Goal: Find specific page/section: Find specific page/section

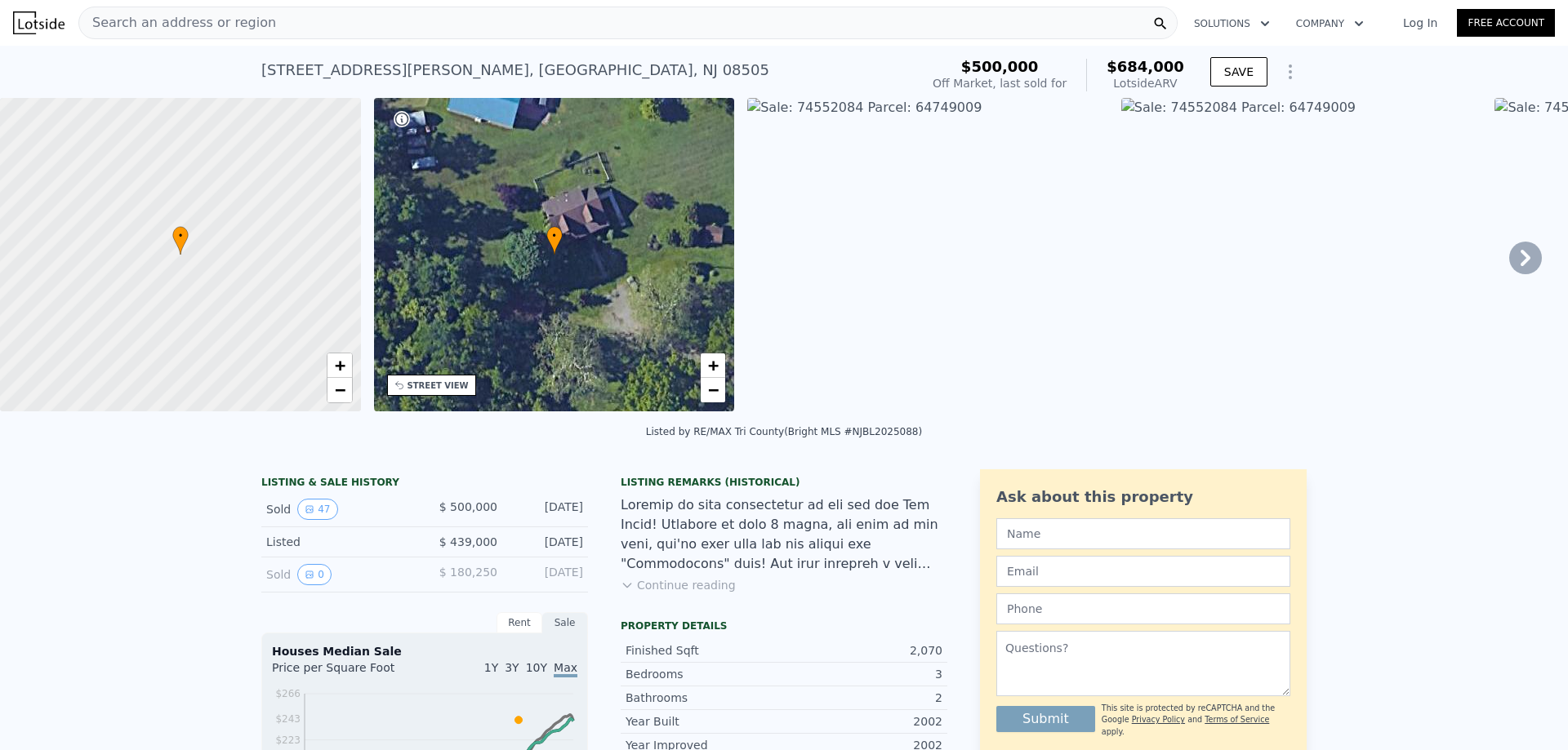
click at [256, 12] on div "Search an address or region" at bounding box center [628, 23] width 1099 height 32
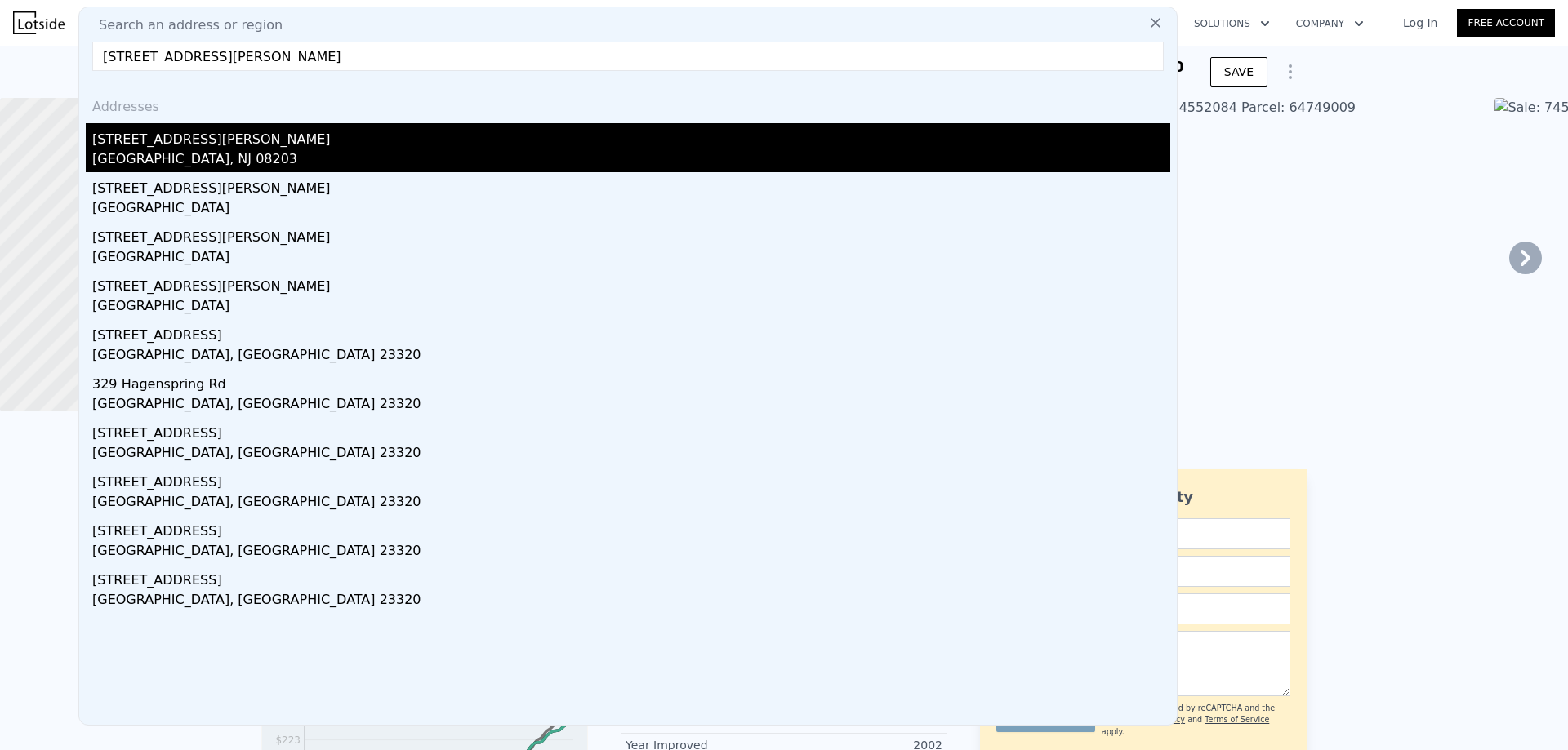
type input "[STREET_ADDRESS][PERSON_NAME]"
click at [156, 152] on div "[GEOGRAPHIC_DATA], NJ 08203" at bounding box center [631, 160] width 1078 height 23
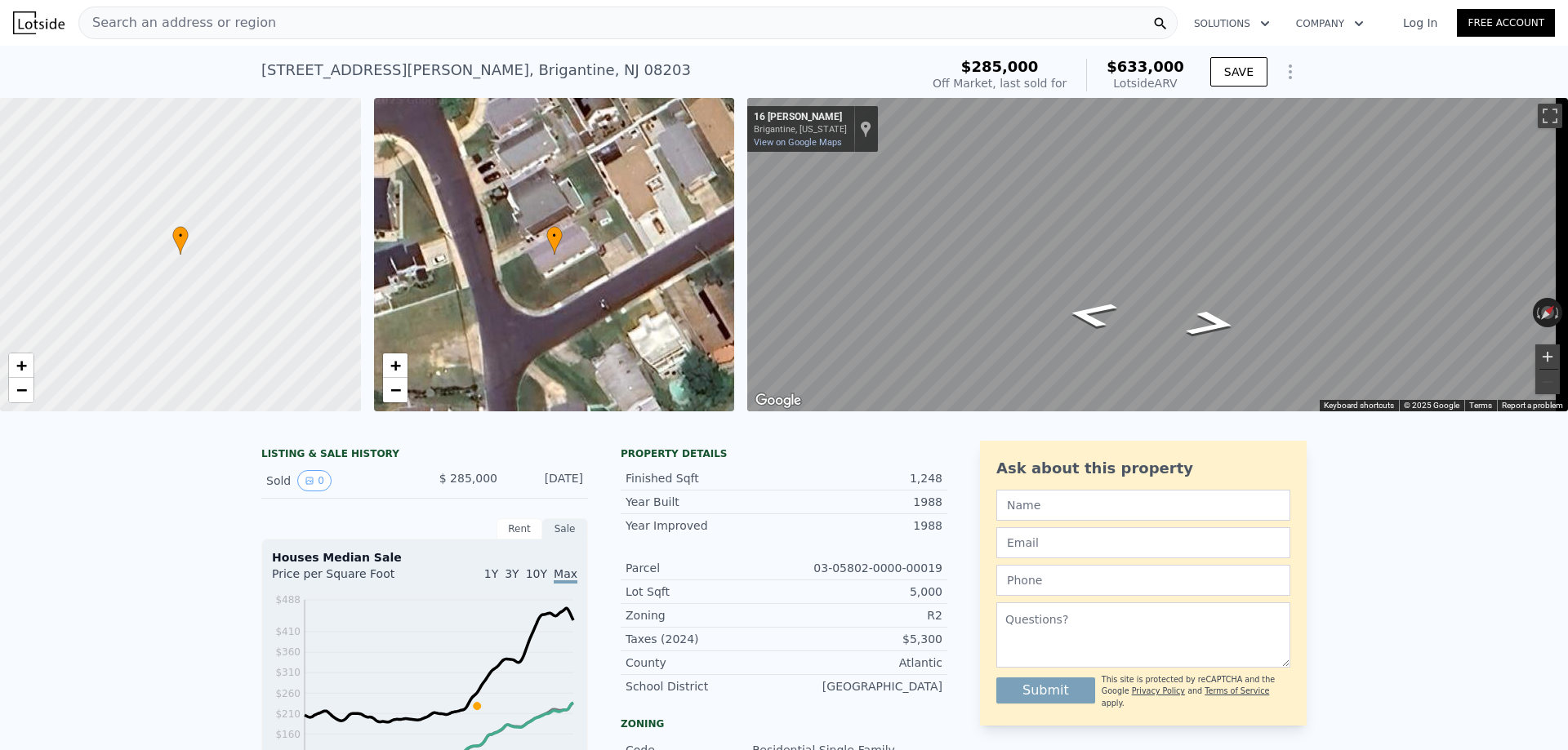
click at [1536, 355] on button "Zoom in" at bounding box center [1548, 356] width 25 height 25
click at [734, 274] on div "• + − • + − ← Move left → Move right ↑ Move up ↓ Move down + Zoom in - Zoom out…" at bounding box center [784, 255] width 1568 height 314
click at [1196, 309] on icon "Go Northeast, Hutchison Pl" at bounding box center [1189, 307] width 123 height 40
click at [1093, 326] on icon "Go Southwest, Hutchison Pl" at bounding box center [1096, 328] width 107 height 39
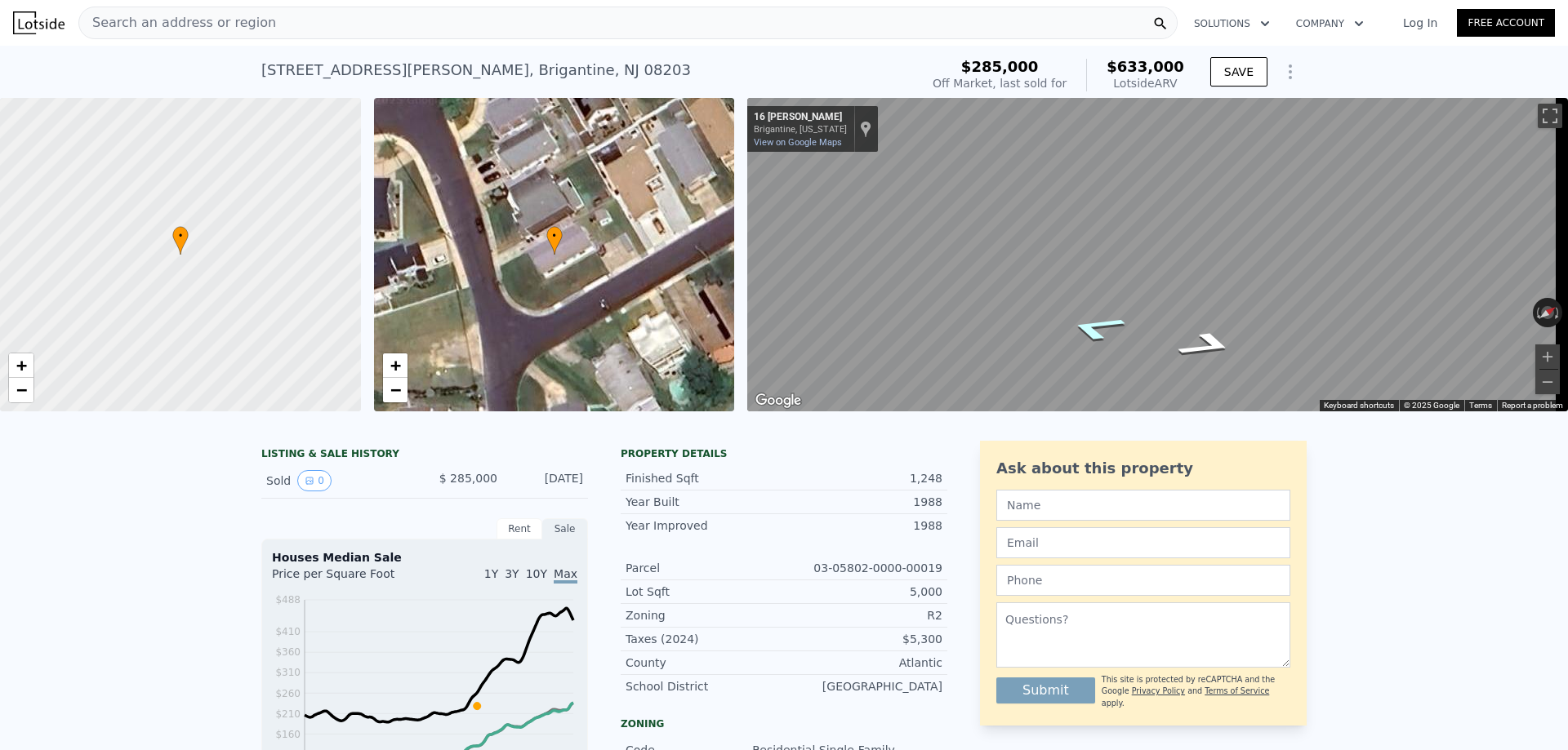
click at [1093, 326] on icon "Go Southwest, Hutchison Pl" at bounding box center [1096, 328] width 107 height 39
click at [637, 217] on div "• + − • + − ← Move left → Move right ↑ Move up ↓ Move down + Zoom in - Zoom out…" at bounding box center [784, 255] width 1568 height 314
click at [714, 240] on div "• + − • + − ← Move left → Move right ↑ Move up ↓ Move down + Zoom in - Zoom out…" at bounding box center [784, 255] width 1568 height 314
click at [1177, 329] on icon "Go Northeast, Hutchison Pl" at bounding box center [1183, 324] width 122 height 36
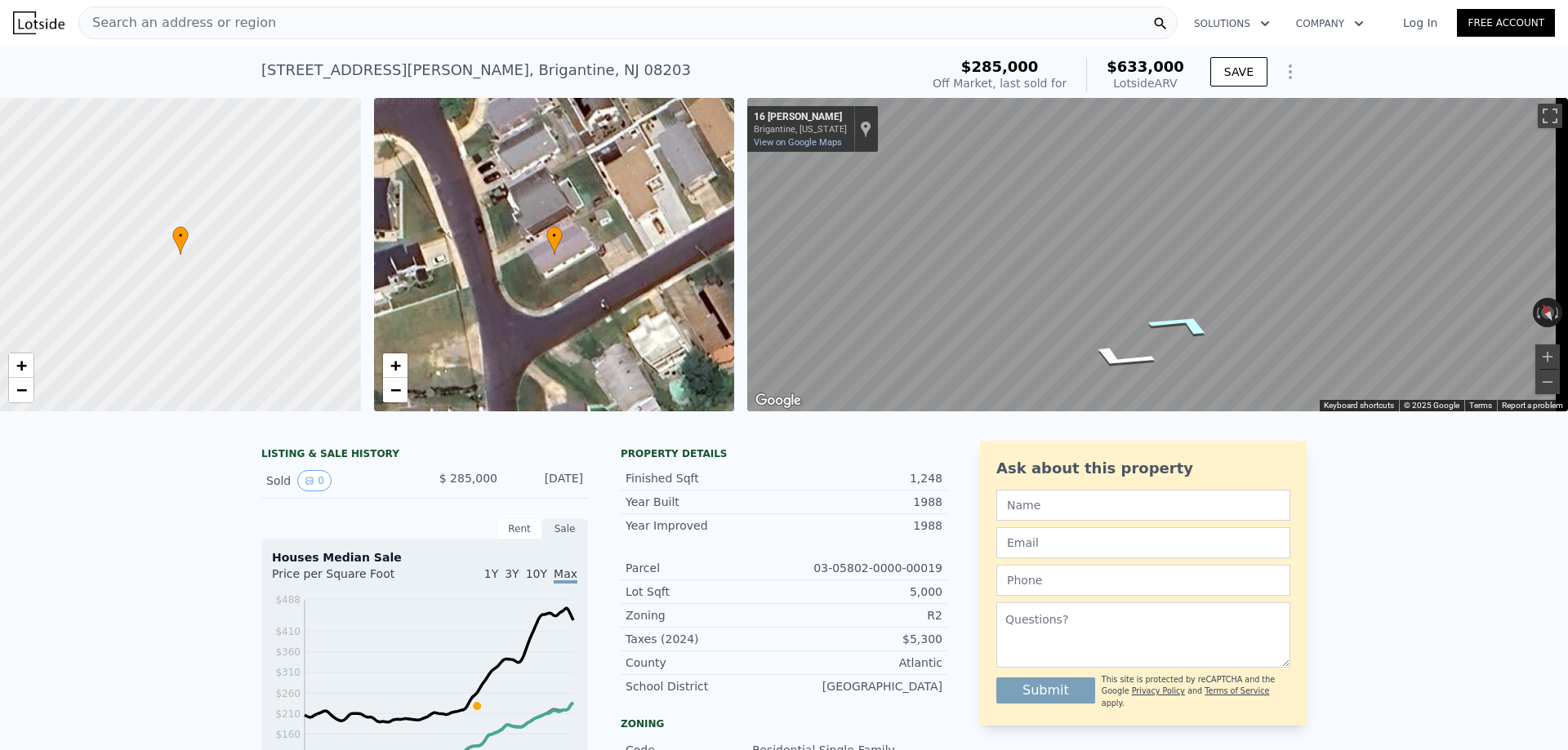
click at [1177, 329] on icon "Go Northeast, Hutchison Pl" at bounding box center [1183, 324] width 122 height 36
click at [734, 228] on div "• + − • + − ← Move left → Move right ↑ Move up ↓ Move down + Zoom in - Zoom out…" at bounding box center [784, 255] width 1568 height 314
click at [725, 168] on div "• + − • + − ← Move left → Move right ↑ Move up ↓ Move down + Zoom in - Zoom out…" at bounding box center [784, 255] width 1568 height 314
click at [463, 219] on div "• + − • + − ← Move left → Move right ↑ Move up ↓ Move down + Zoom in - Zoom out…" at bounding box center [784, 255] width 1568 height 314
click at [927, 0] on html "Search an address or region Solutions Company Open main menu Log In Free Accoun…" at bounding box center [784, 375] width 1568 height 750
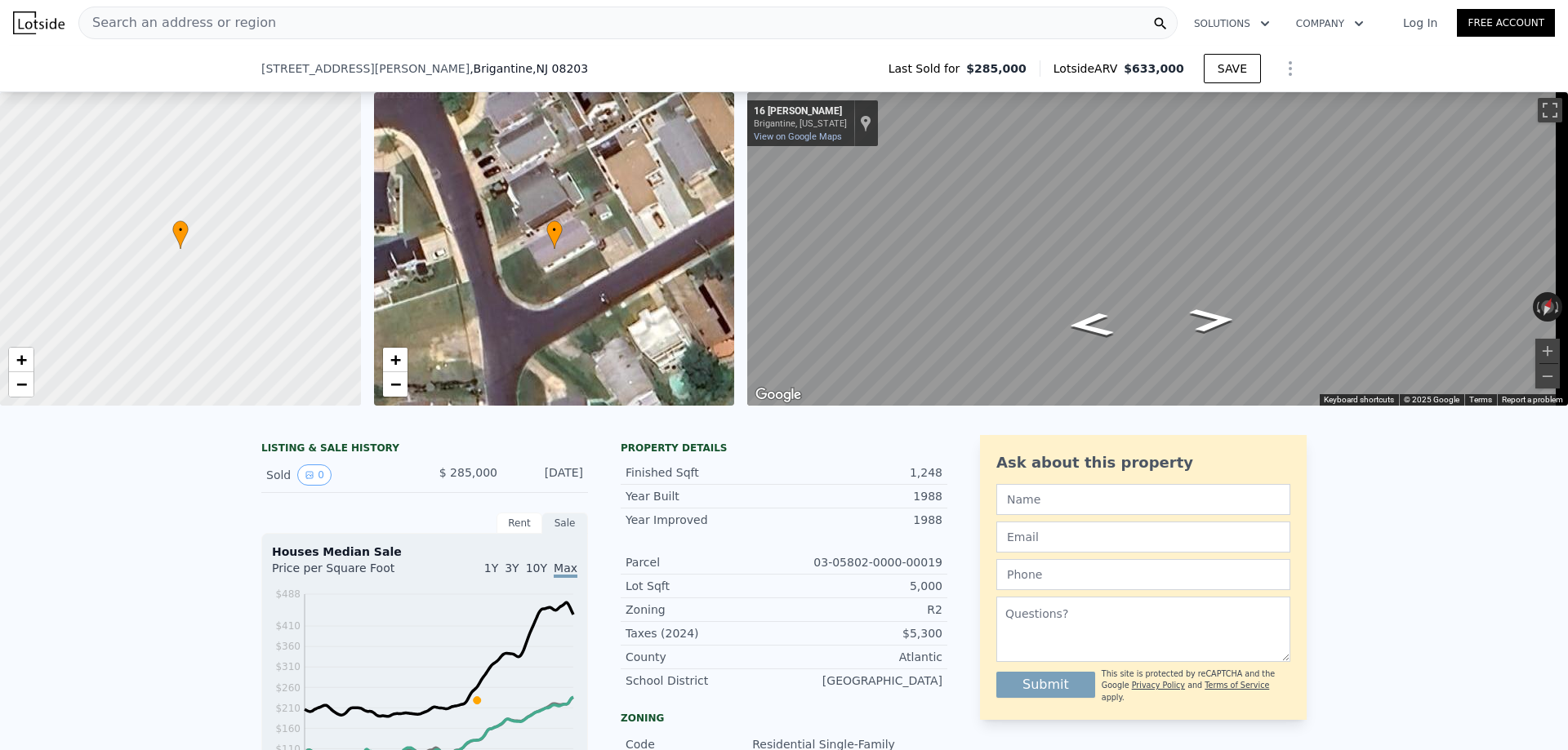
scroll to position [320, 0]
